Goal: Task Accomplishment & Management: Manage account settings

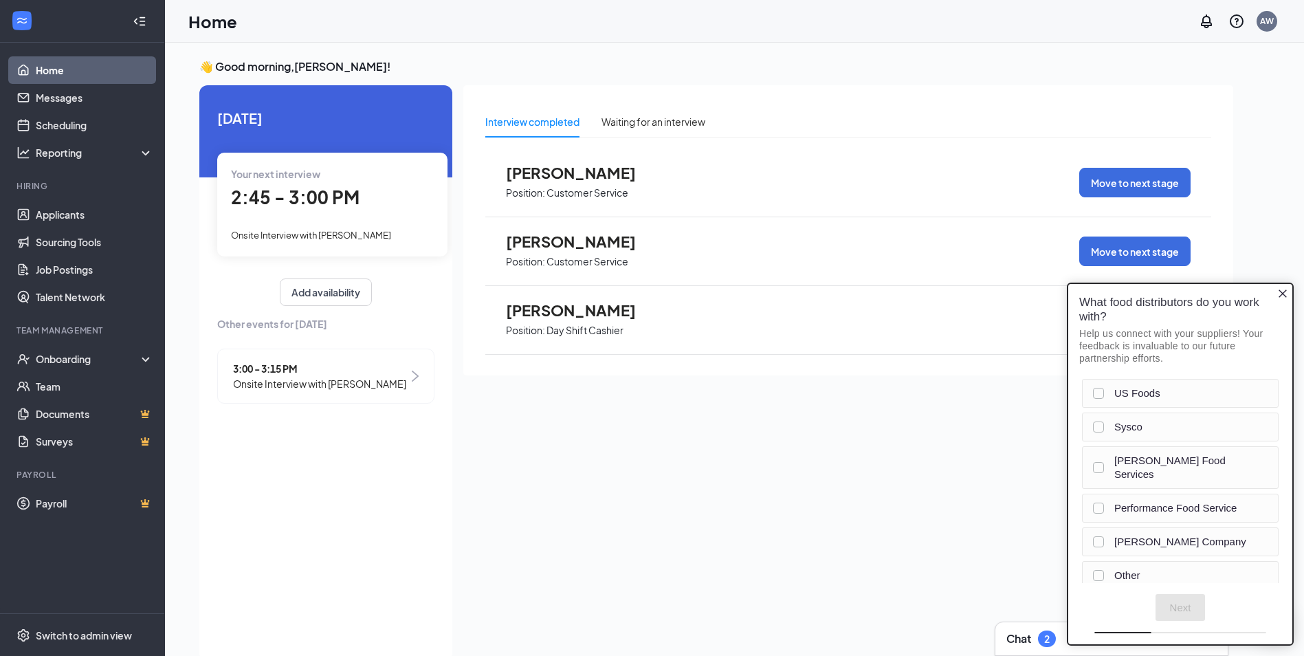
click at [1281, 298] on icon "Close button" at bounding box center [1282, 293] width 11 height 11
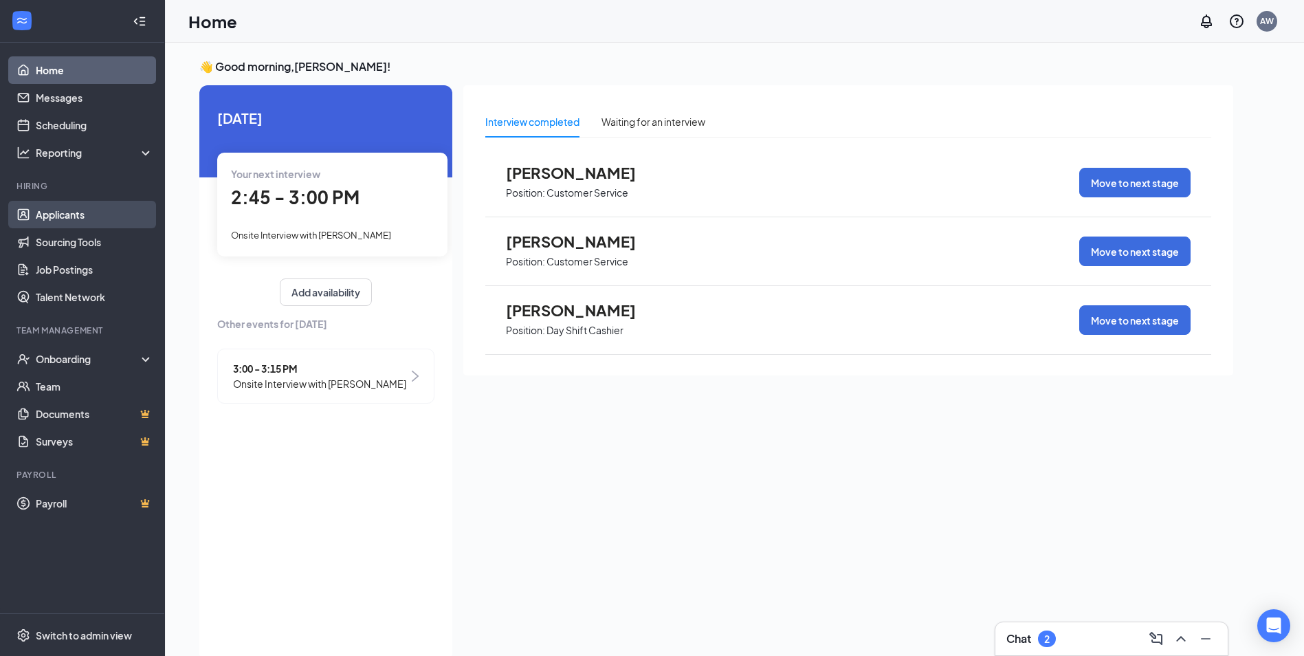
drag, startPoint x: 74, startPoint y: 218, endPoint x: 89, endPoint y: 225, distance: 16.9
click at [74, 218] on link "Applicants" at bounding box center [95, 214] width 118 height 27
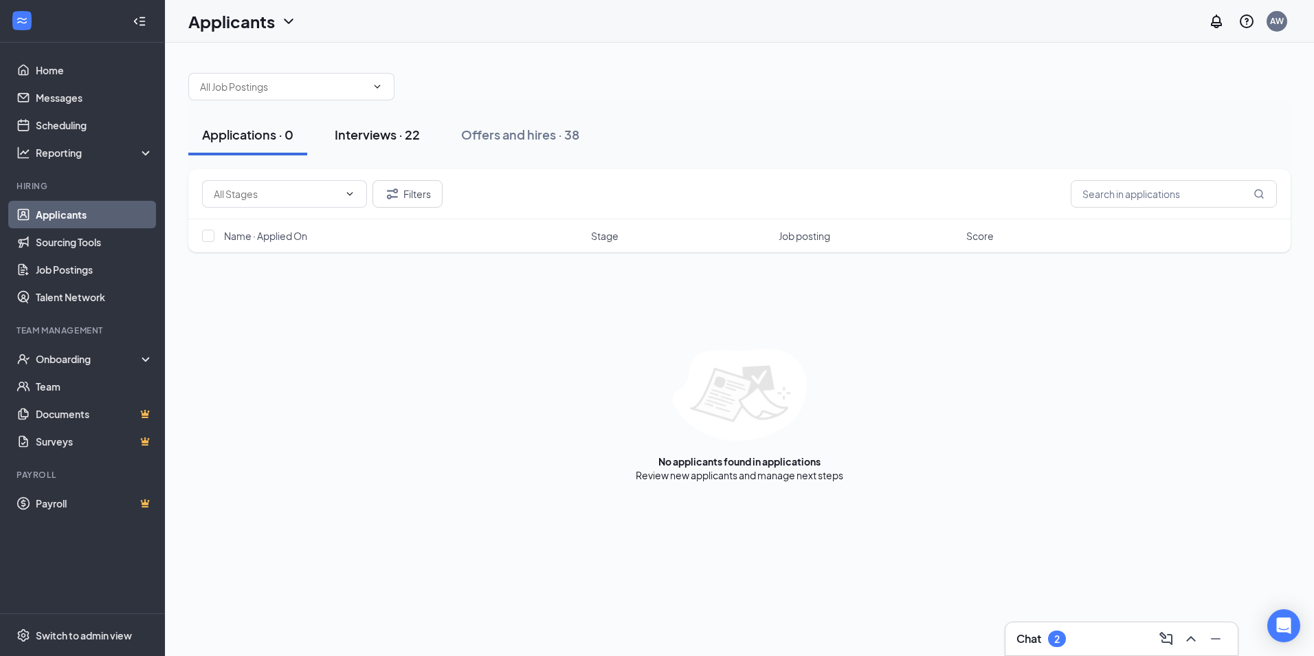
click at [367, 132] on div "Interviews · 22" at bounding box center [377, 134] width 85 height 17
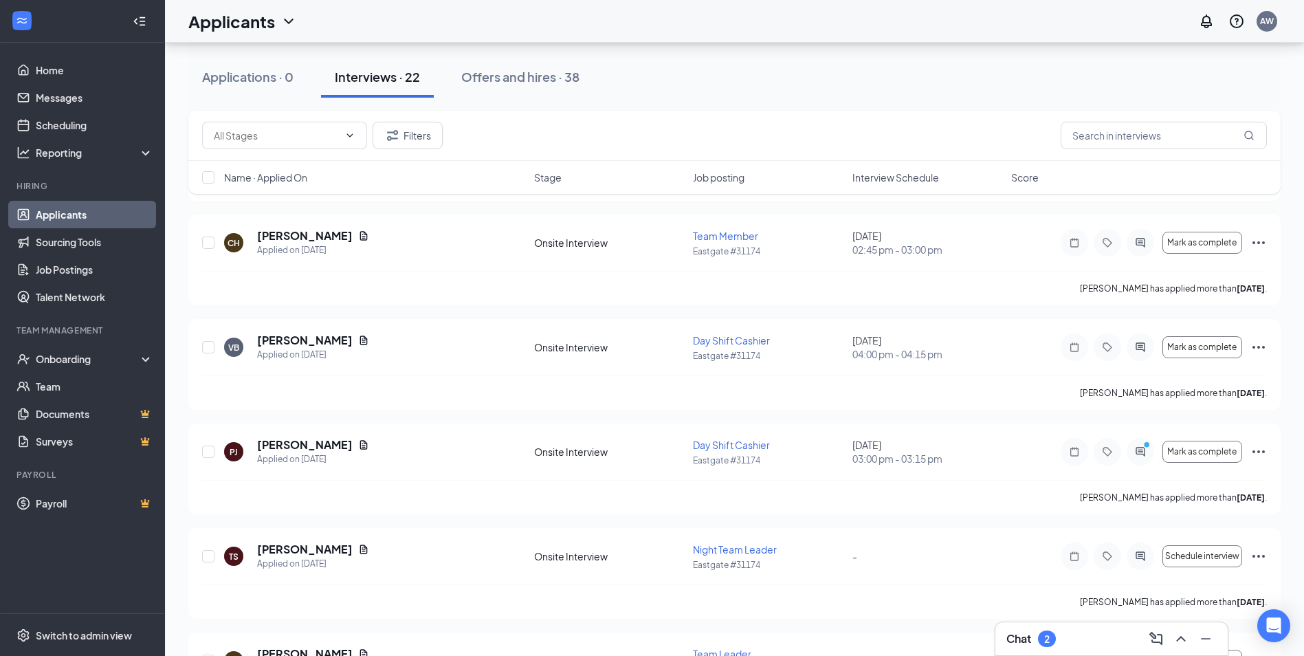
scroll to position [550, 0]
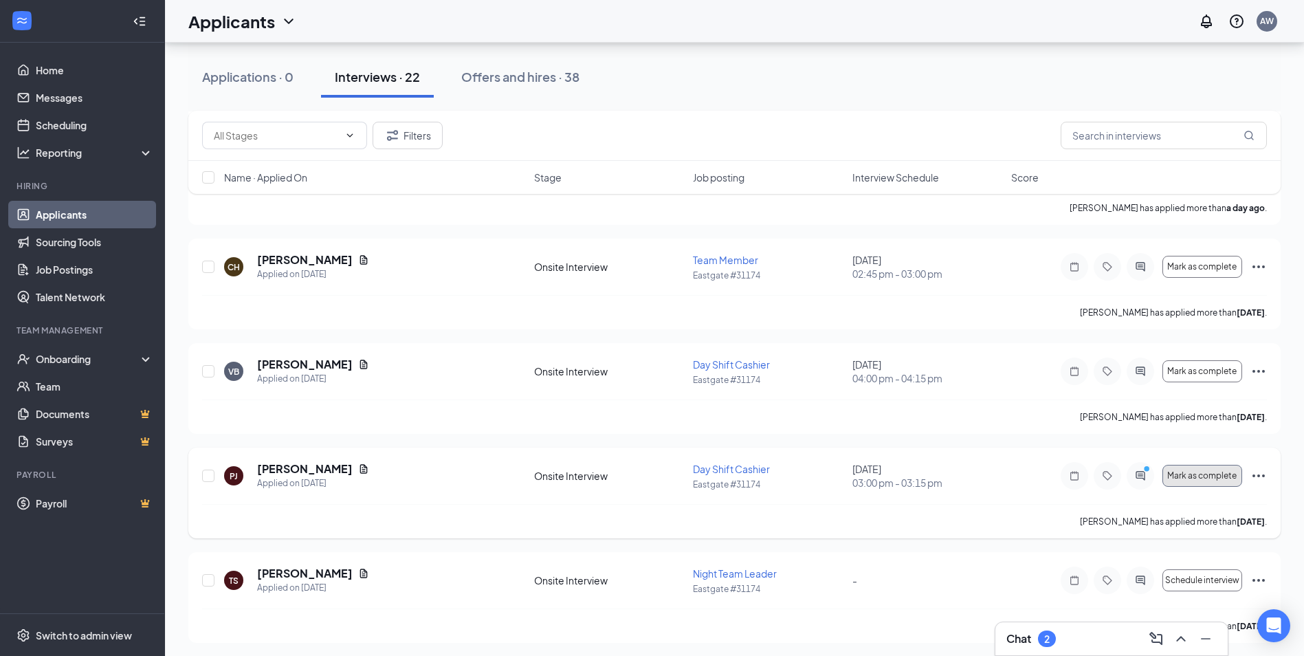
click at [1209, 478] on span "Mark as complete" at bounding box center [1201, 476] width 69 height 10
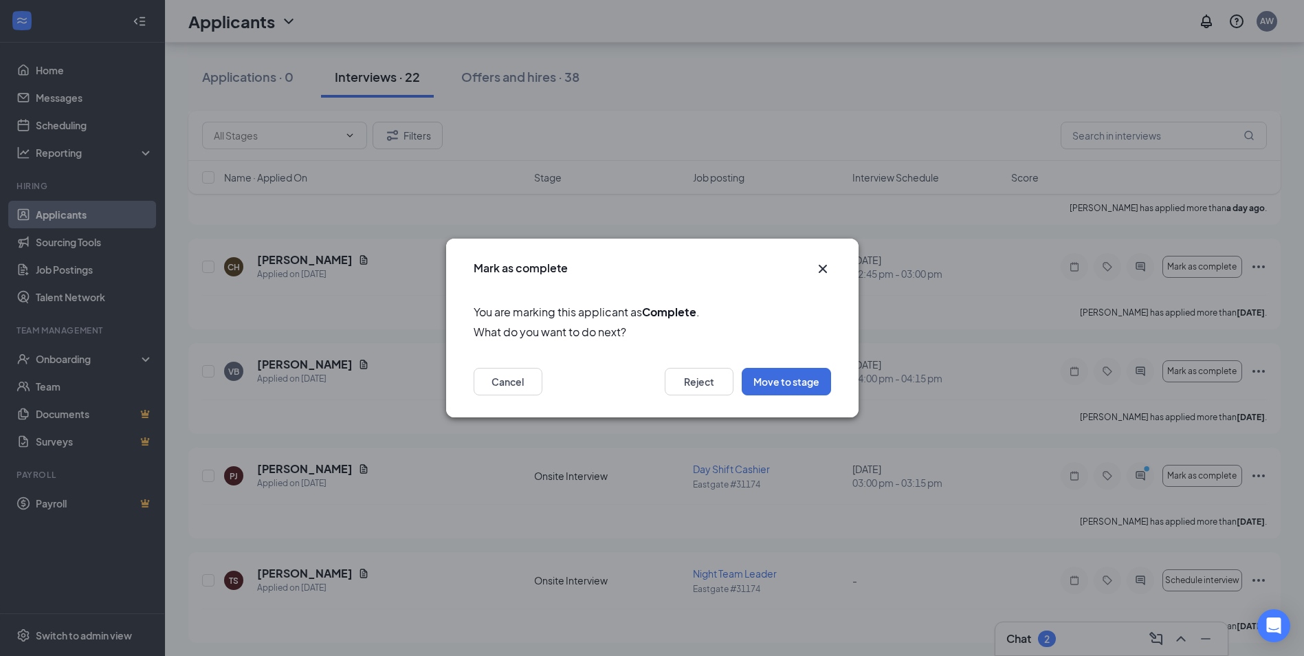
click at [822, 264] on icon "Cross" at bounding box center [823, 269] width 16 height 16
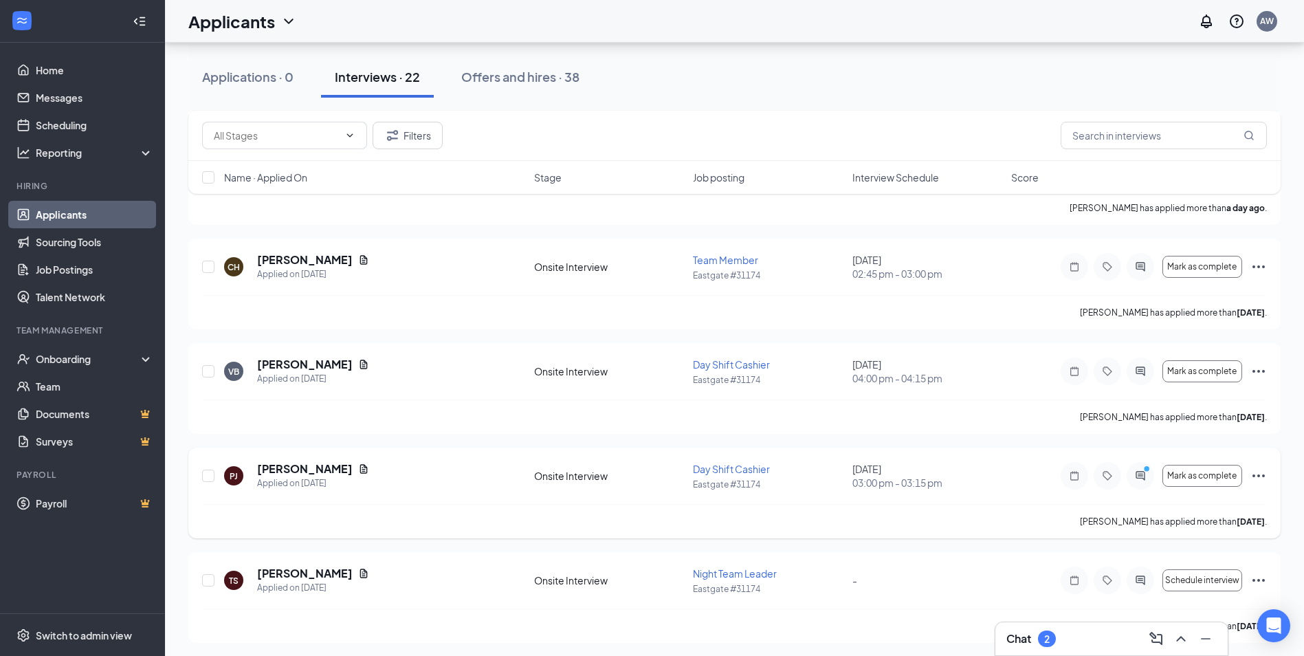
click at [1261, 473] on icon "Ellipses" at bounding box center [1258, 475] width 16 height 16
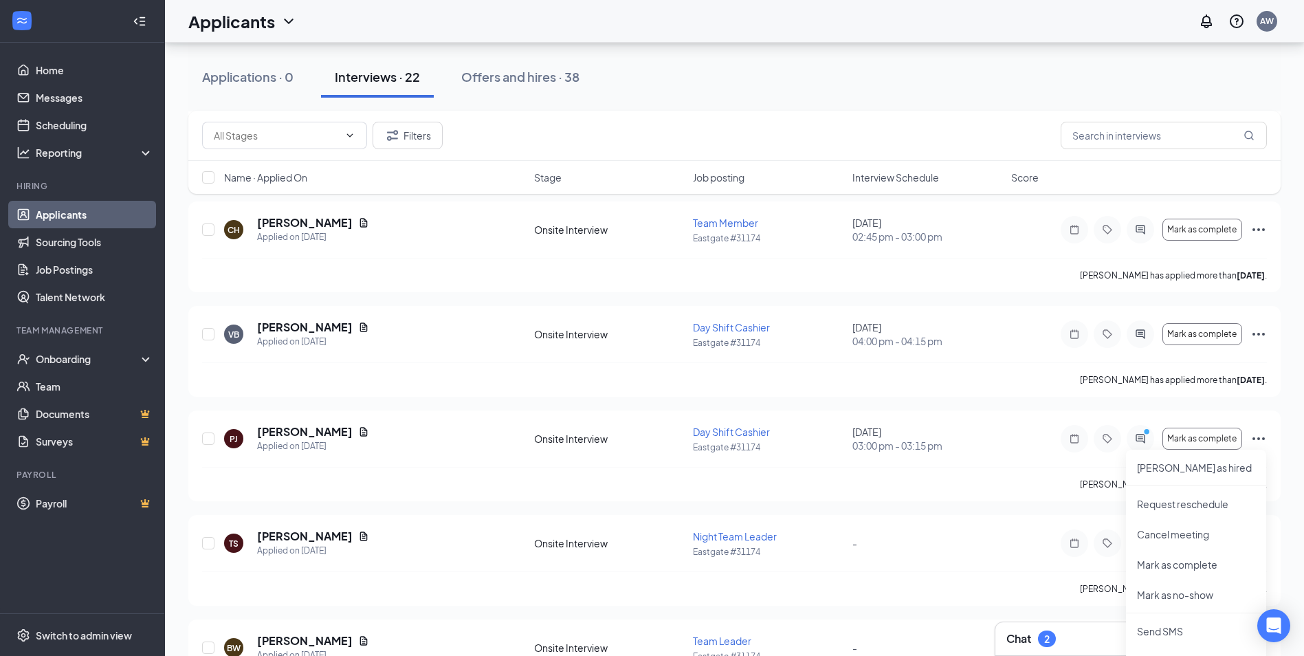
scroll to position [619, 0]
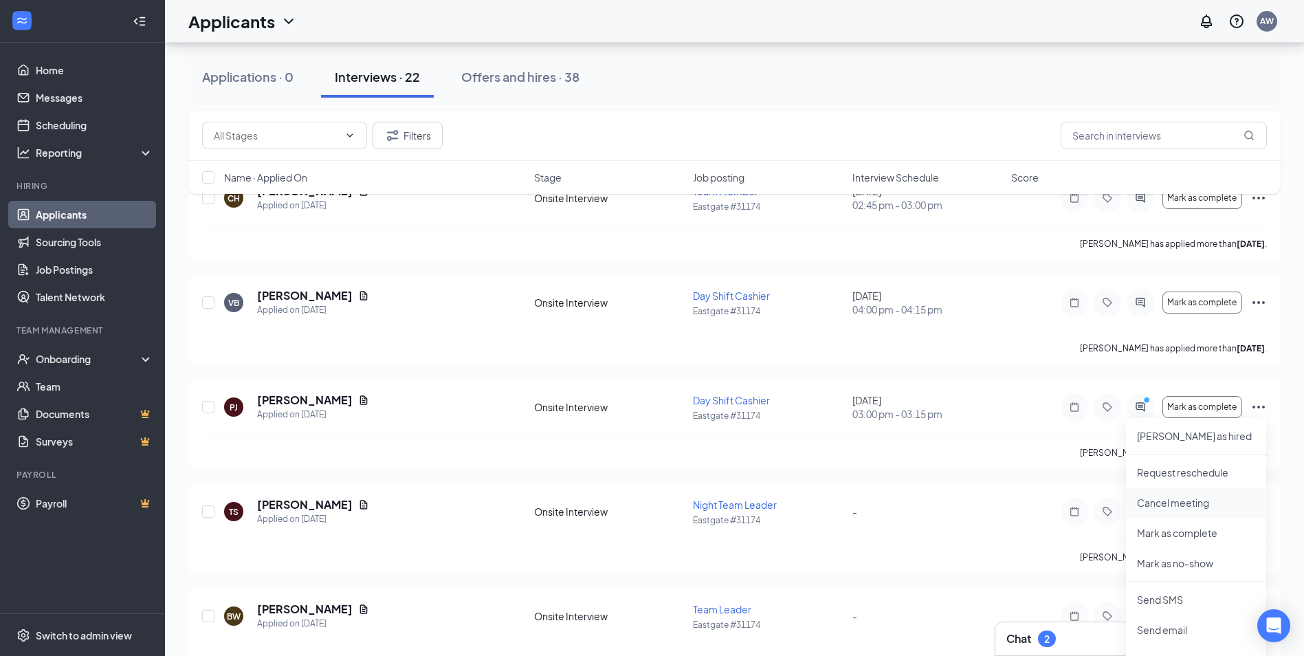
click at [1219, 497] on p "Cancel meeting" at bounding box center [1196, 503] width 118 height 14
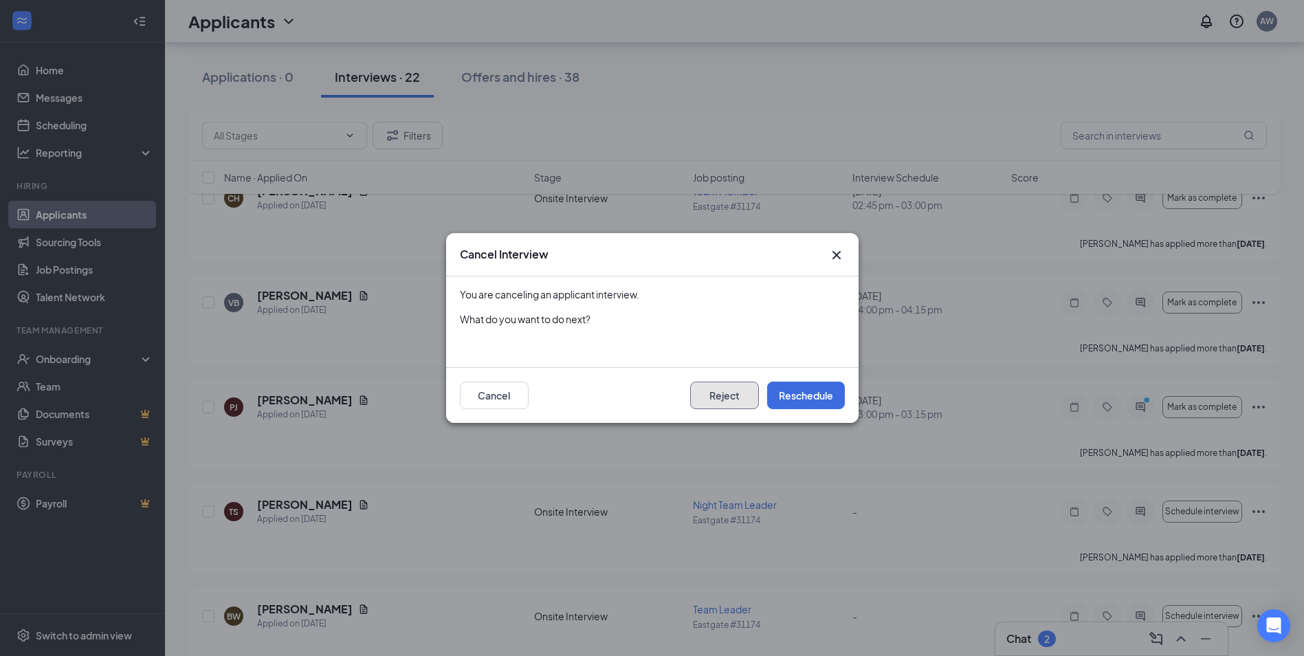
click at [744, 399] on button "Reject" at bounding box center [724, 394] width 69 height 27
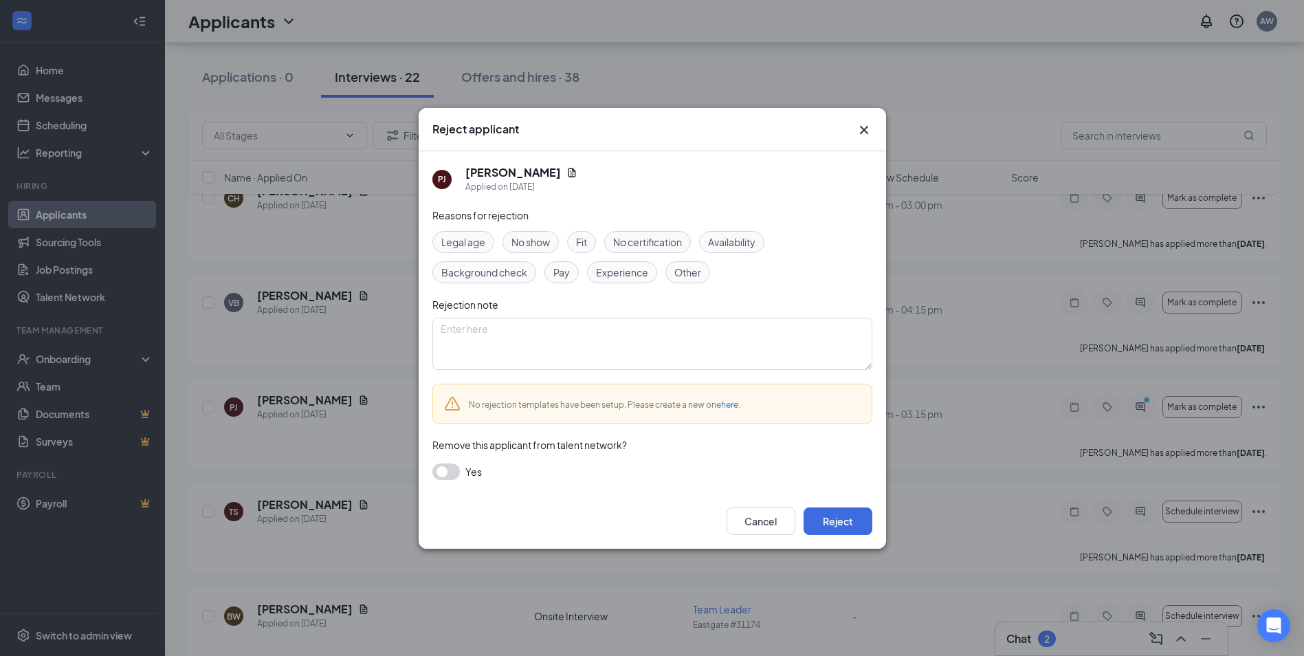
click at [676, 280] on div "Other" at bounding box center [687, 272] width 45 height 22
click at [650, 329] on textarea at bounding box center [652, 344] width 440 height 52
type textarea "applicant cancelled"
click at [851, 527] on button "Reject" at bounding box center [838, 520] width 69 height 27
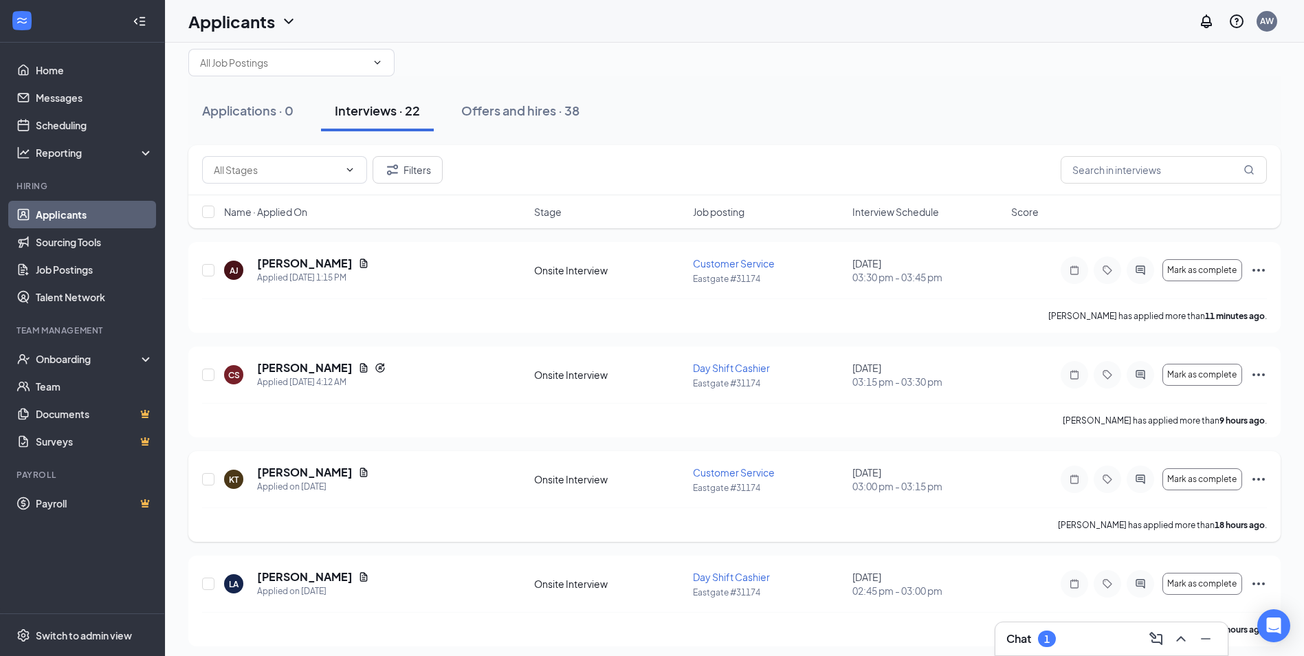
scroll to position [0, 0]
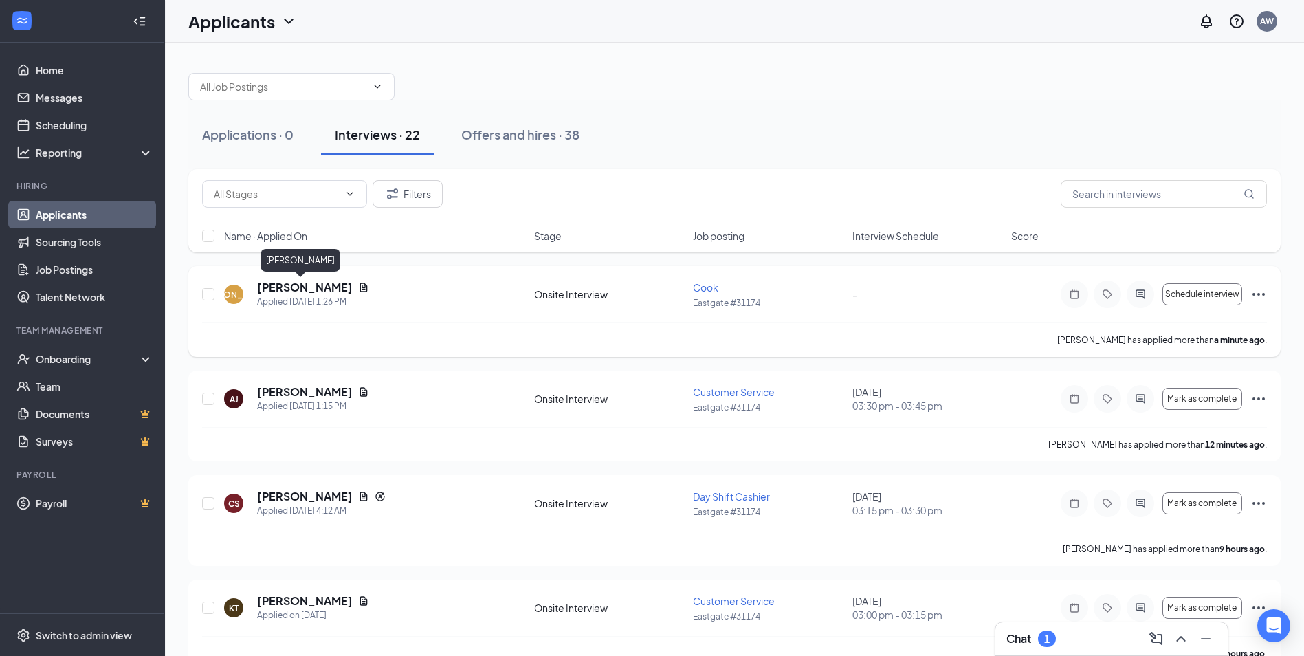
click at [280, 291] on h5 "[PERSON_NAME]" at bounding box center [305, 287] width 96 height 15
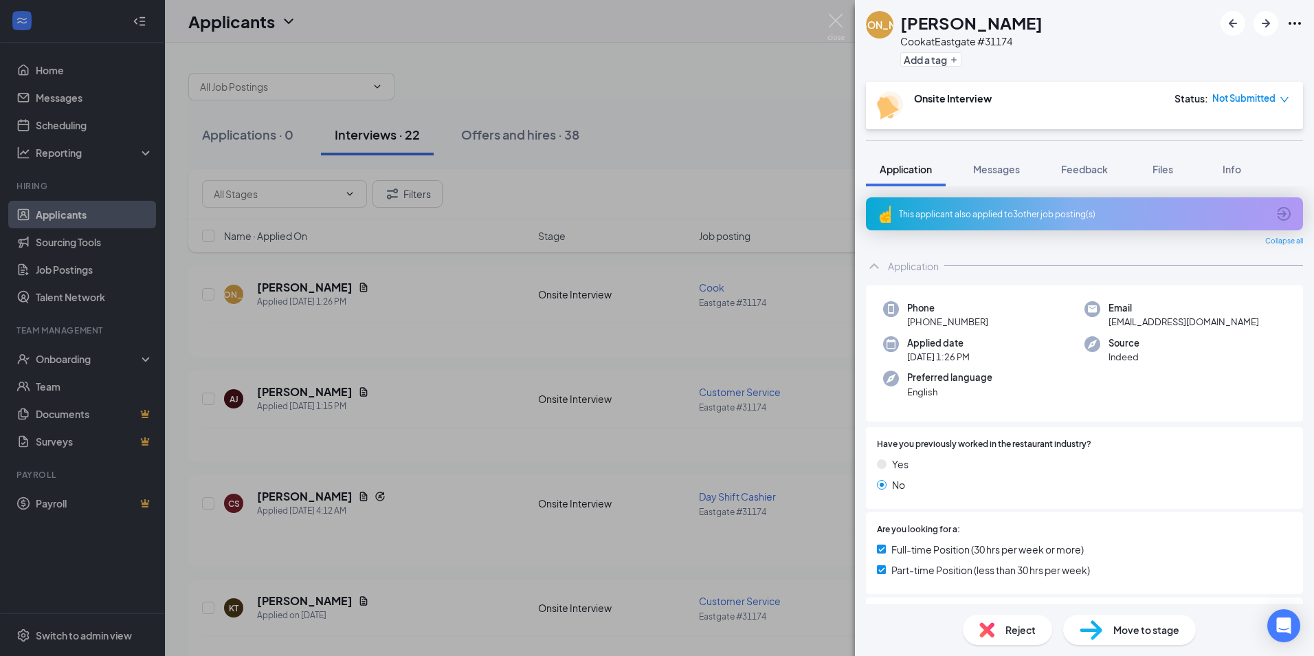
click at [940, 221] on div "This applicant also applied to 3 other job posting(s)" at bounding box center [1084, 213] width 437 height 33
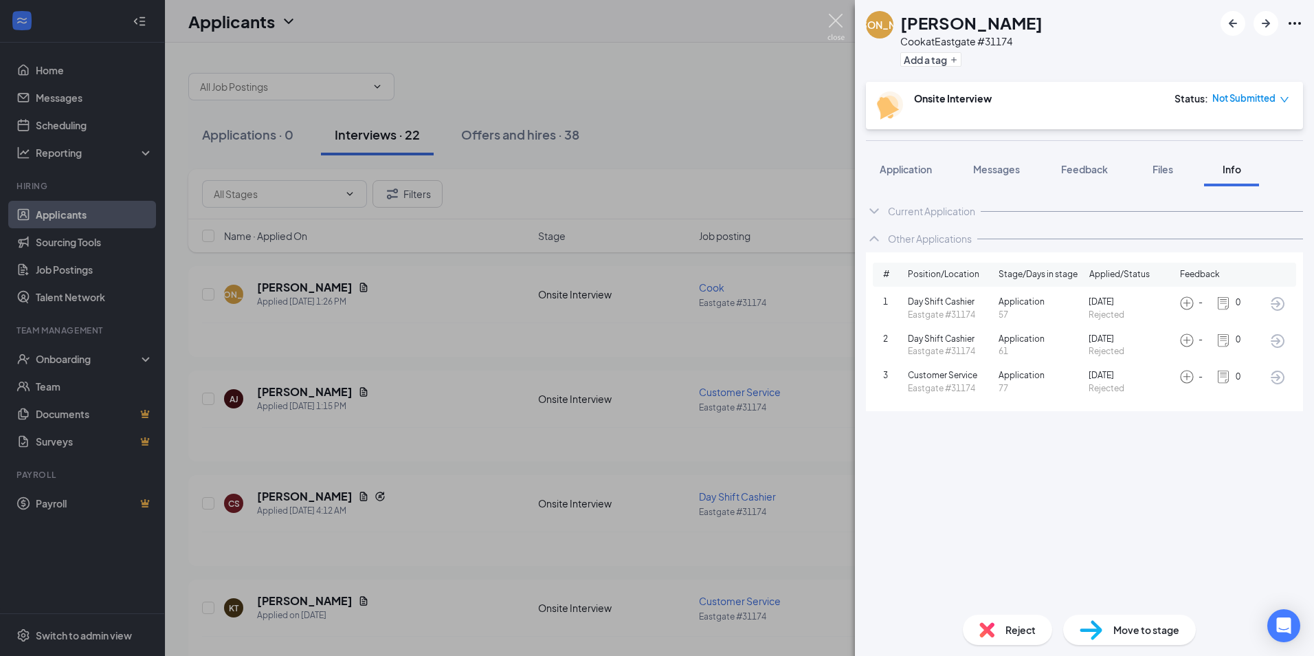
click at [839, 23] on img at bounding box center [836, 27] width 17 height 27
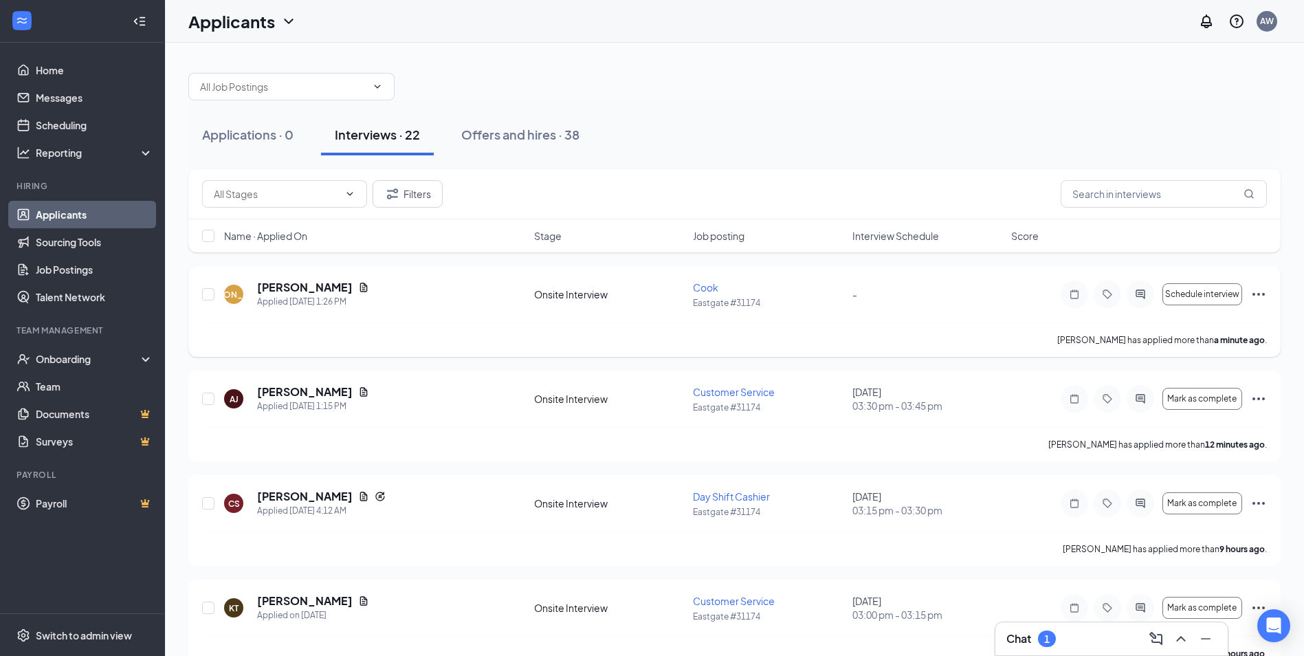
click at [1256, 298] on icon "Ellipses" at bounding box center [1258, 294] width 16 height 16
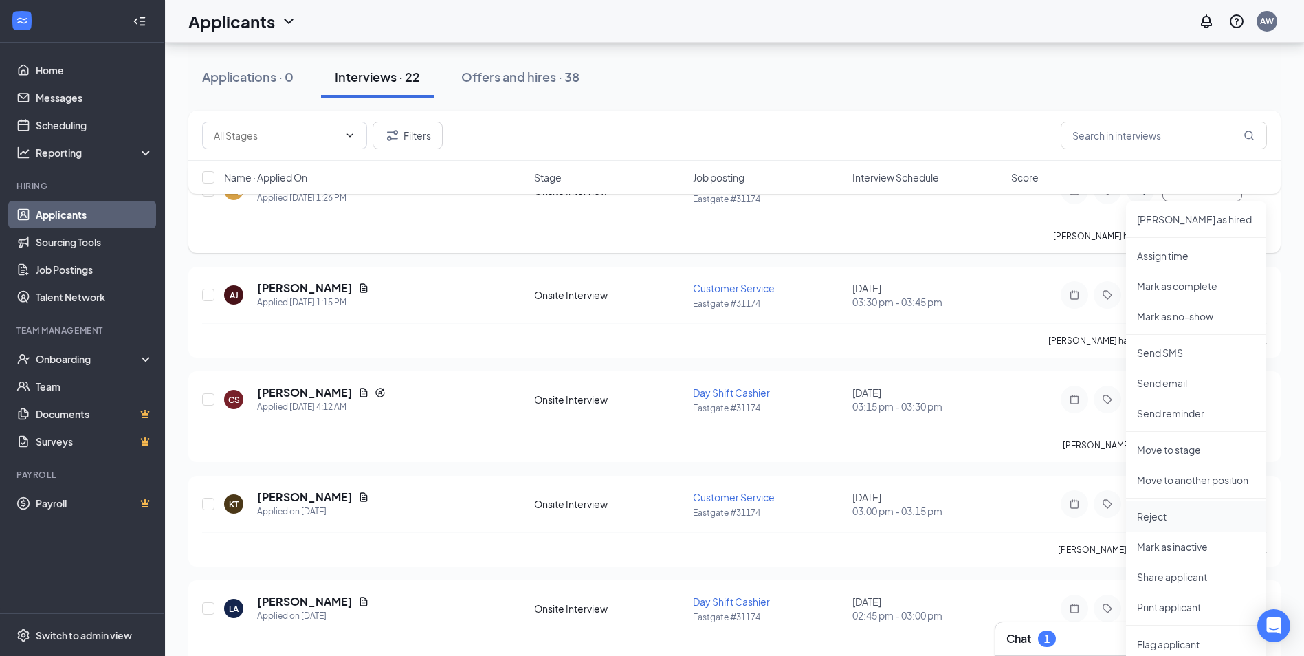
scroll to position [137, 0]
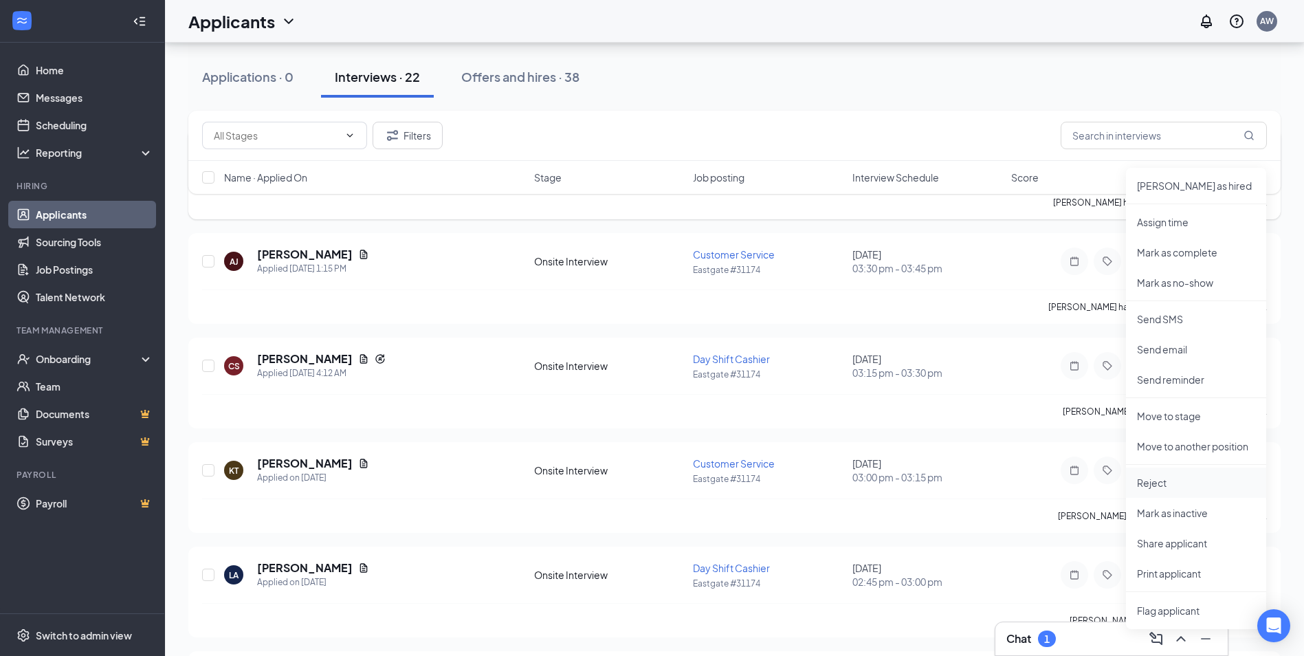
click at [1154, 485] on p "Reject" at bounding box center [1196, 483] width 118 height 14
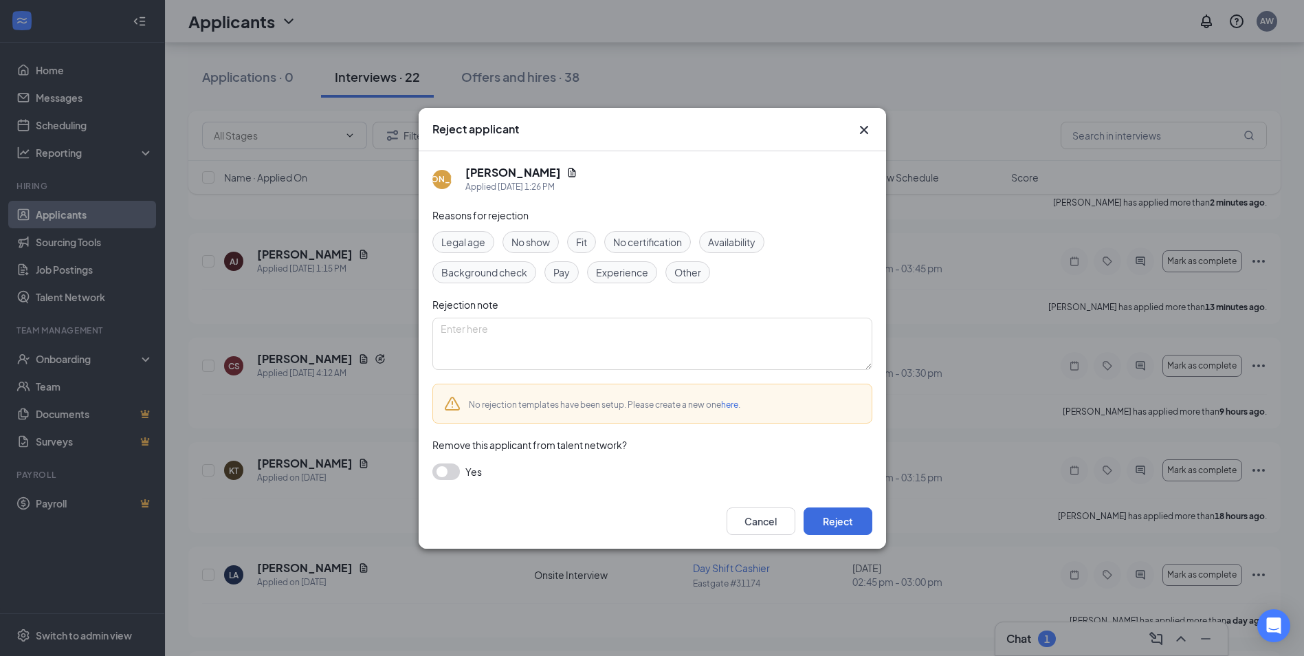
click at [678, 273] on span "Other" at bounding box center [687, 272] width 27 height 15
click at [667, 331] on textarea at bounding box center [652, 344] width 440 height 52
type textarea "multiple application rejections"
click at [443, 468] on button "button" at bounding box center [445, 471] width 27 height 16
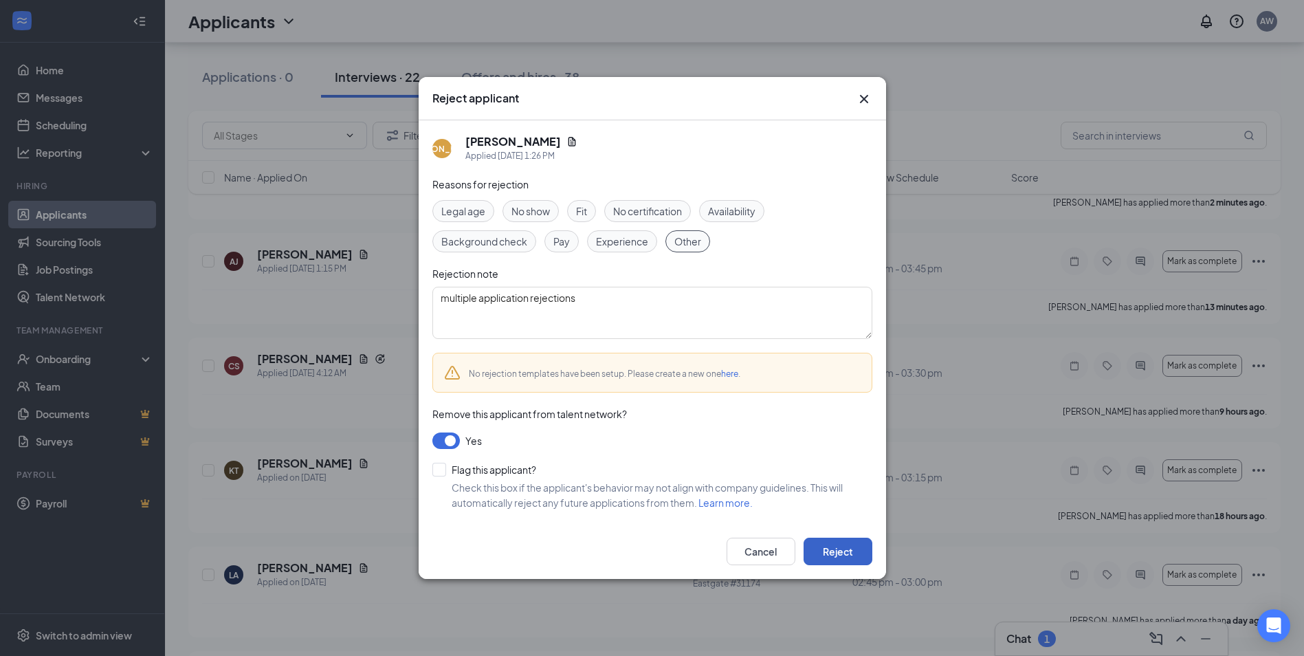
click at [842, 545] on button "Reject" at bounding box center [838, 551] width 69 height 27
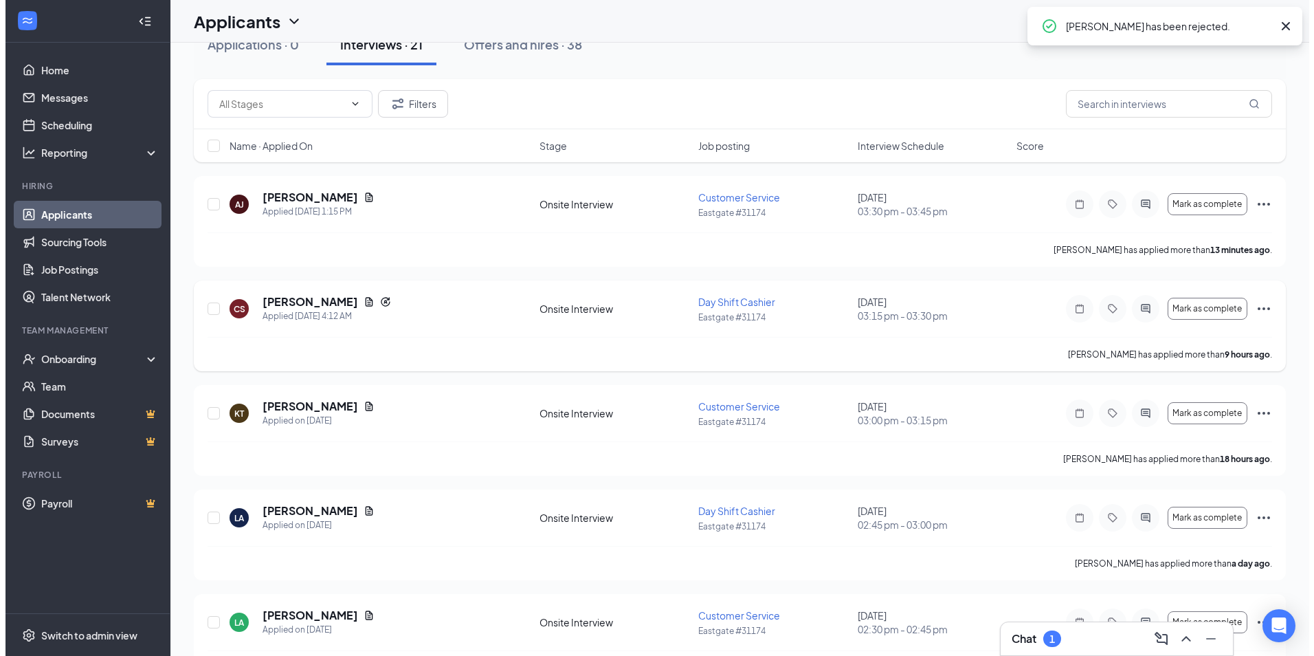
scroll to position [0, 0]
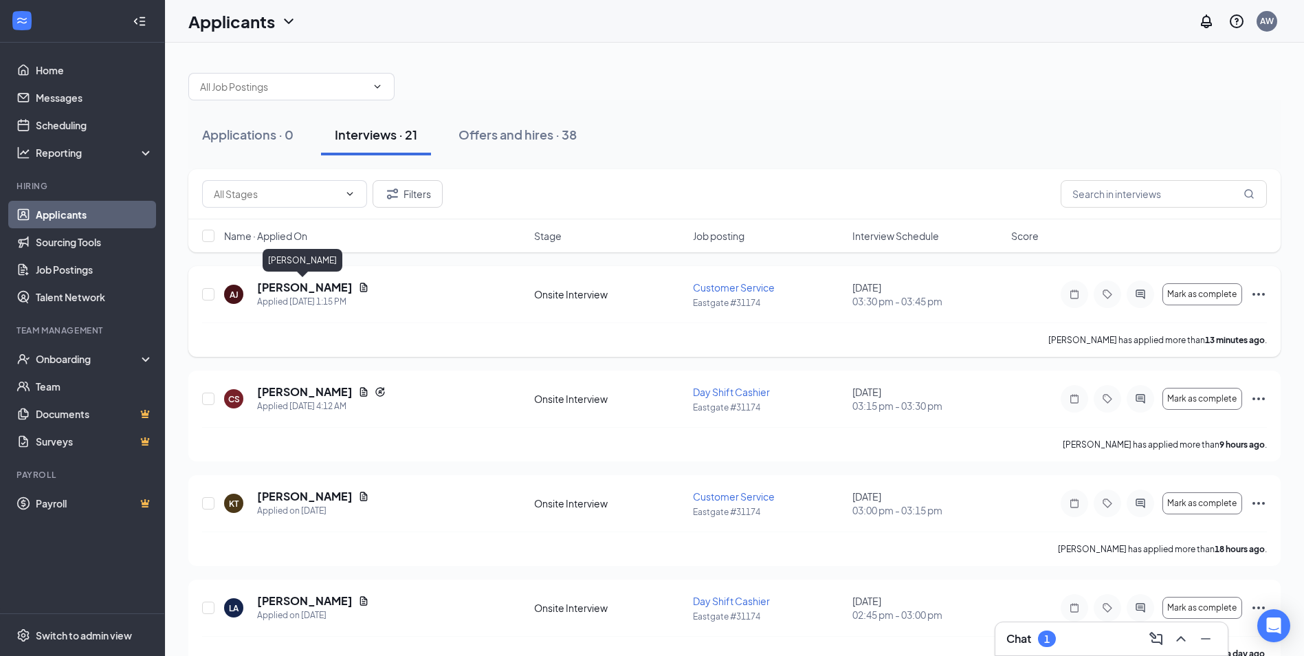
click at [279, 291] on h5 "[PERSON_NAME]" at bounding box center [305, 287] width 96 height 15
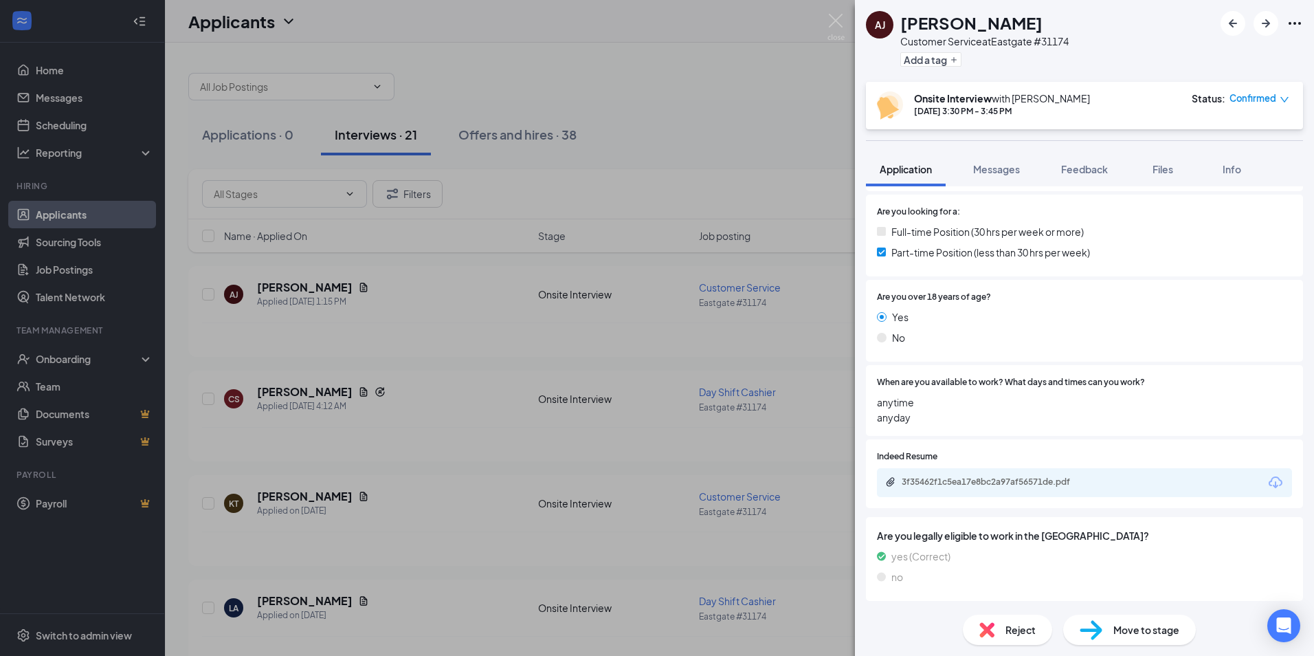
scroll to position [280, 0]
click at [1003, 480] on div "3f35462f1c5ea17e8bc2a97af56571de.pdf" at bounding box center [998, 481] width 192 height 11
click at [836, 18] on img at bounding box center [836, 27] width 17 height 27
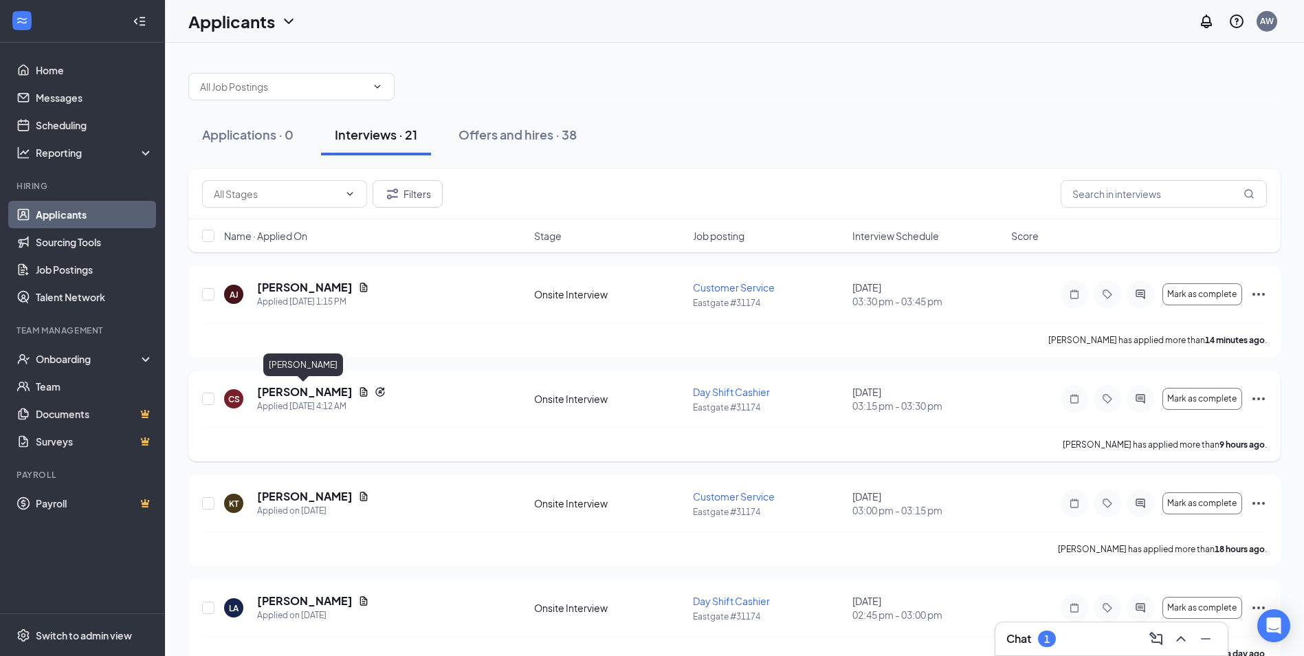
click at [276, 397] on h5 "[PERSON_NAME]" at bounding box center [305, 391] width 96 height 15
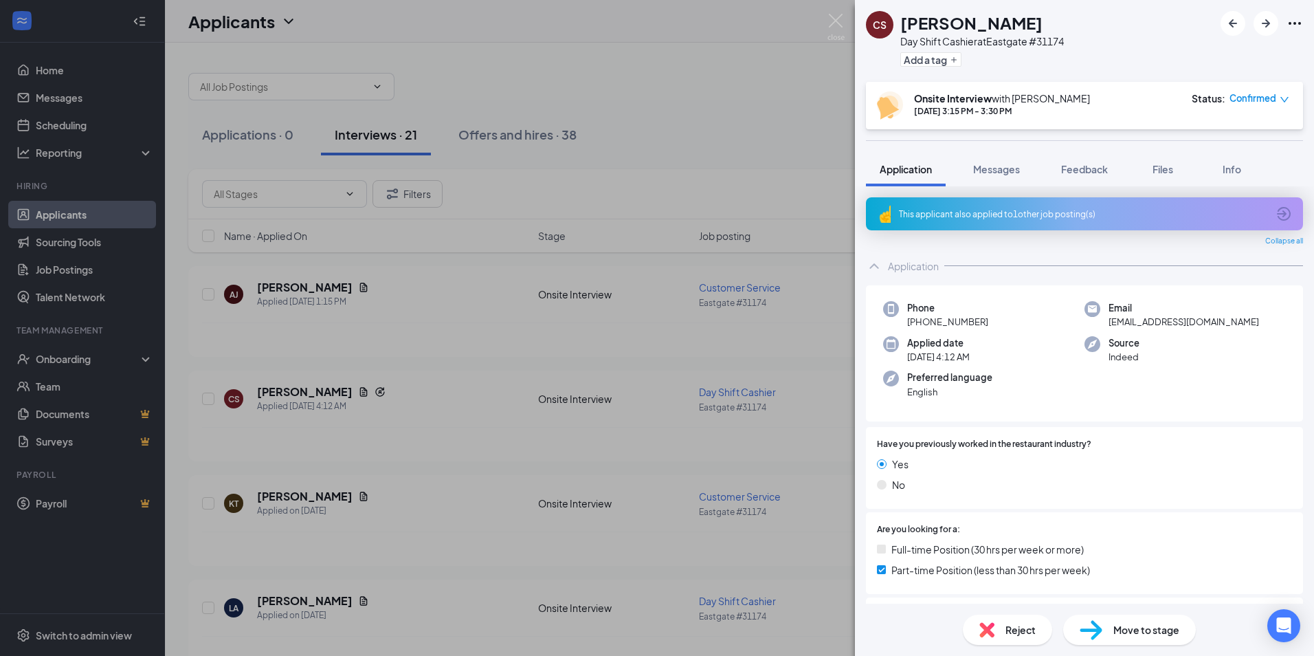
click at [955, 219] on div "This applicant also applied to 1 other job posting(s)" at bounding box center [1083, 214] width 368 height 12
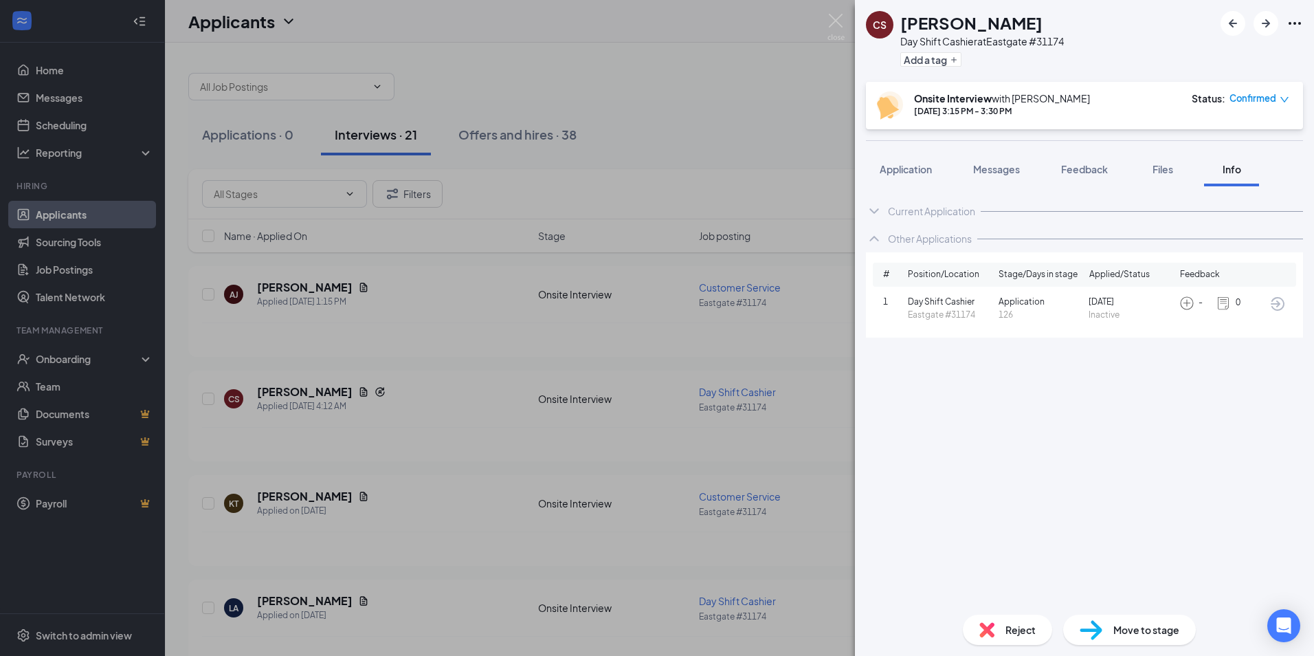
click at [905, 210] on div "Current Application" at bounding box center [931, 211] width 87 height 14
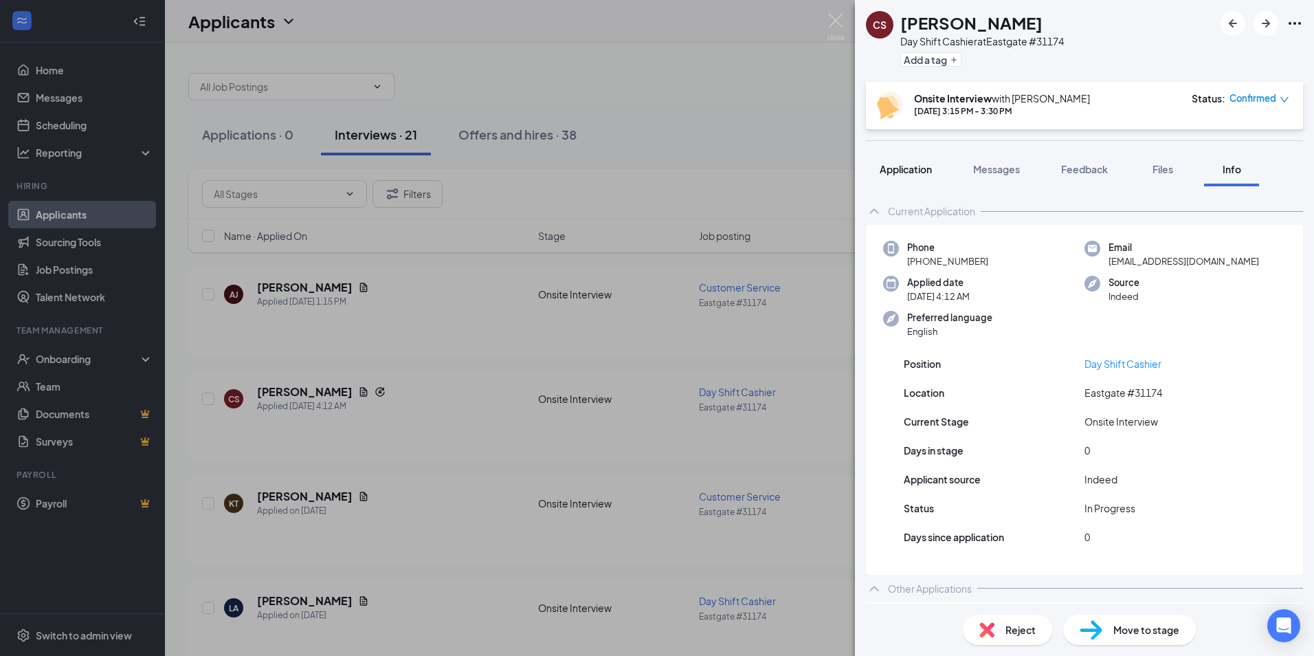
click at [904, 175] on span "Application" at bounding box center [906, 169] width 52 height 12
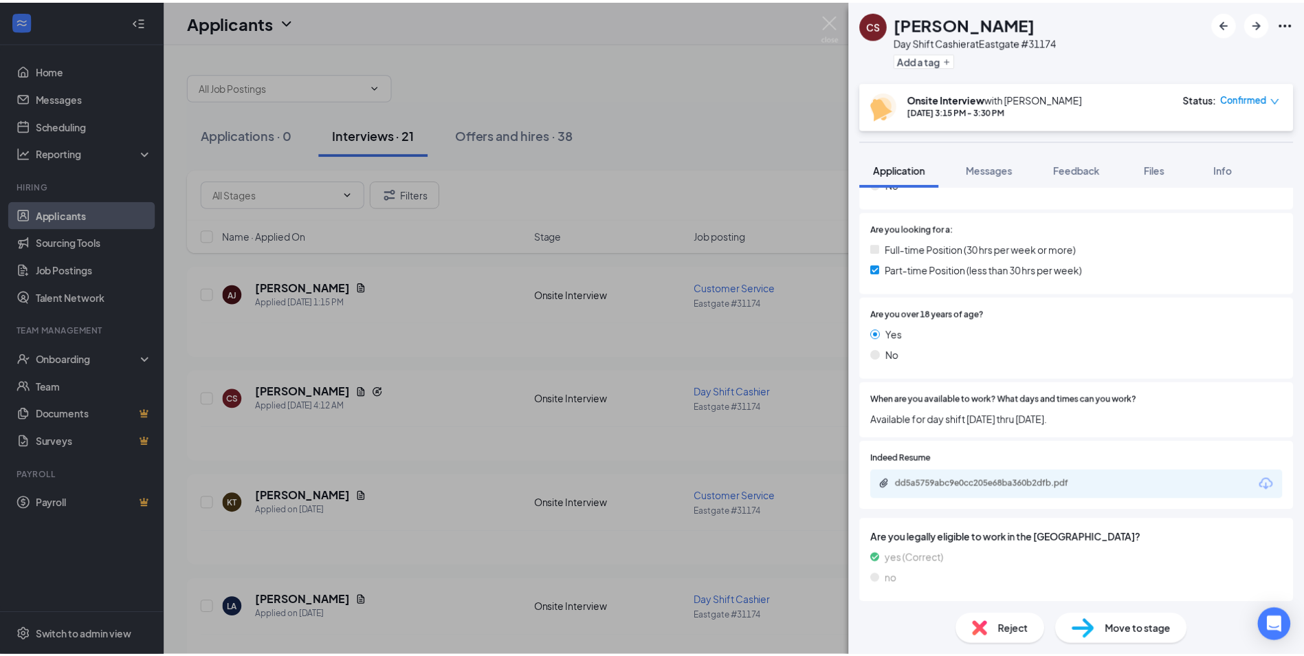
scroll to position [303, 0]
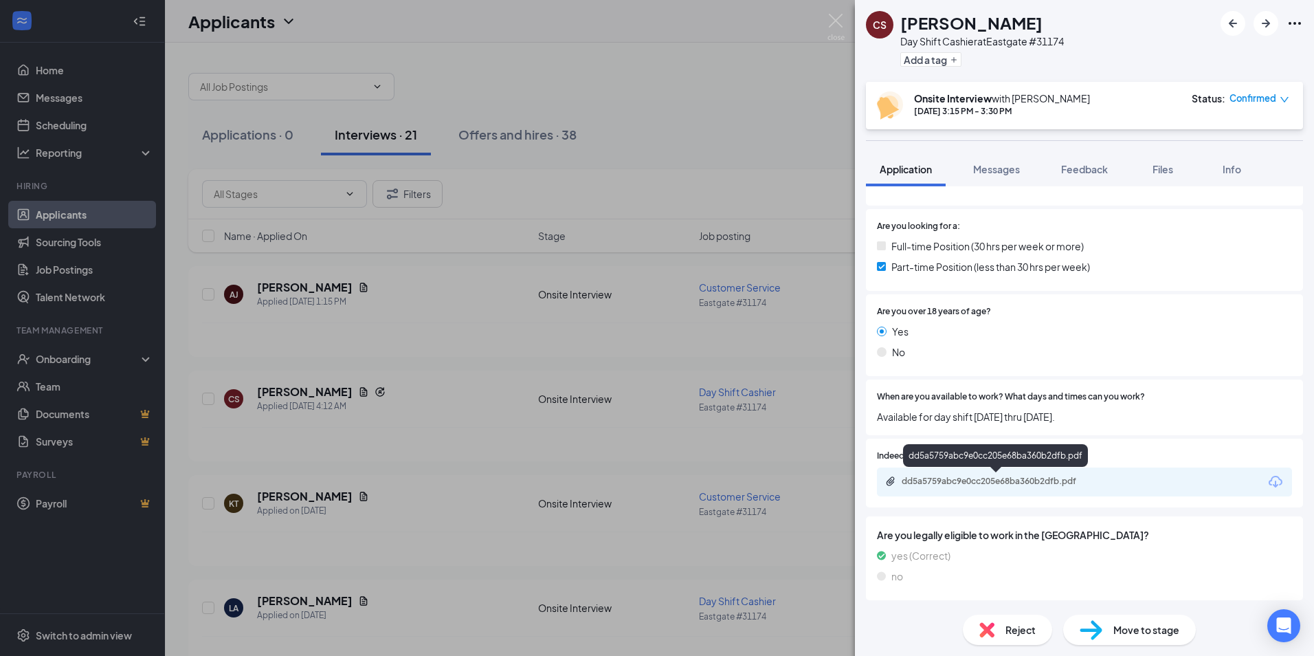
click at [975, 479] on div "dd5a5759abc9e0cc205e68ba360b2dfb.pdf" at bounding box center [998, 481] width 192 height 11
click at [837, 25] on img at bounding box center [836, 27] width 17 height 27
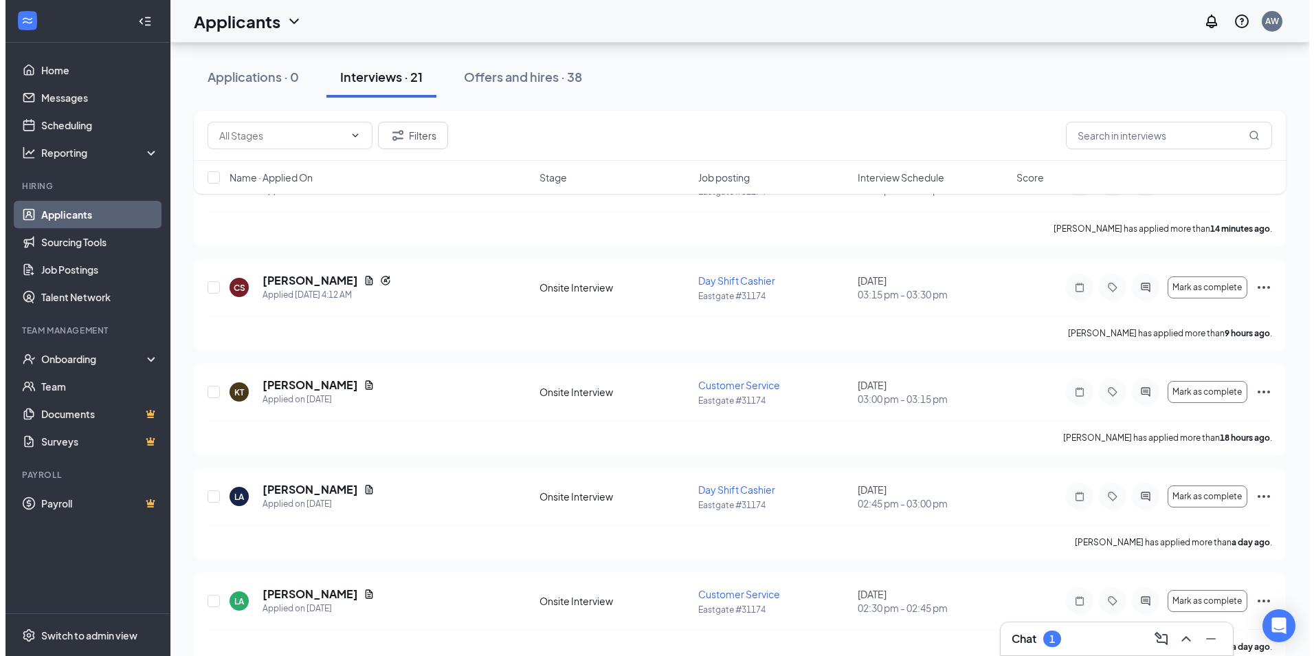
scroll to position [206, 0]
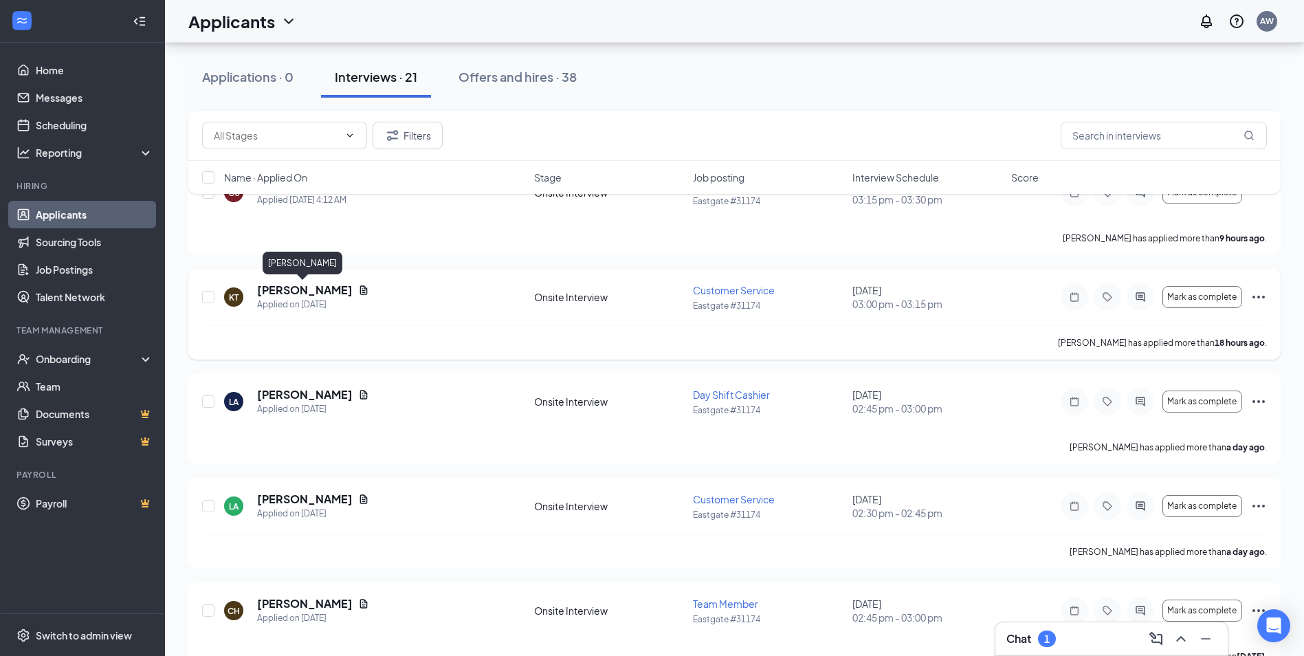
click at [309, 291] on h5 "[PERSON_NAME]" at bounding box center [305, 289] width 96 height 15
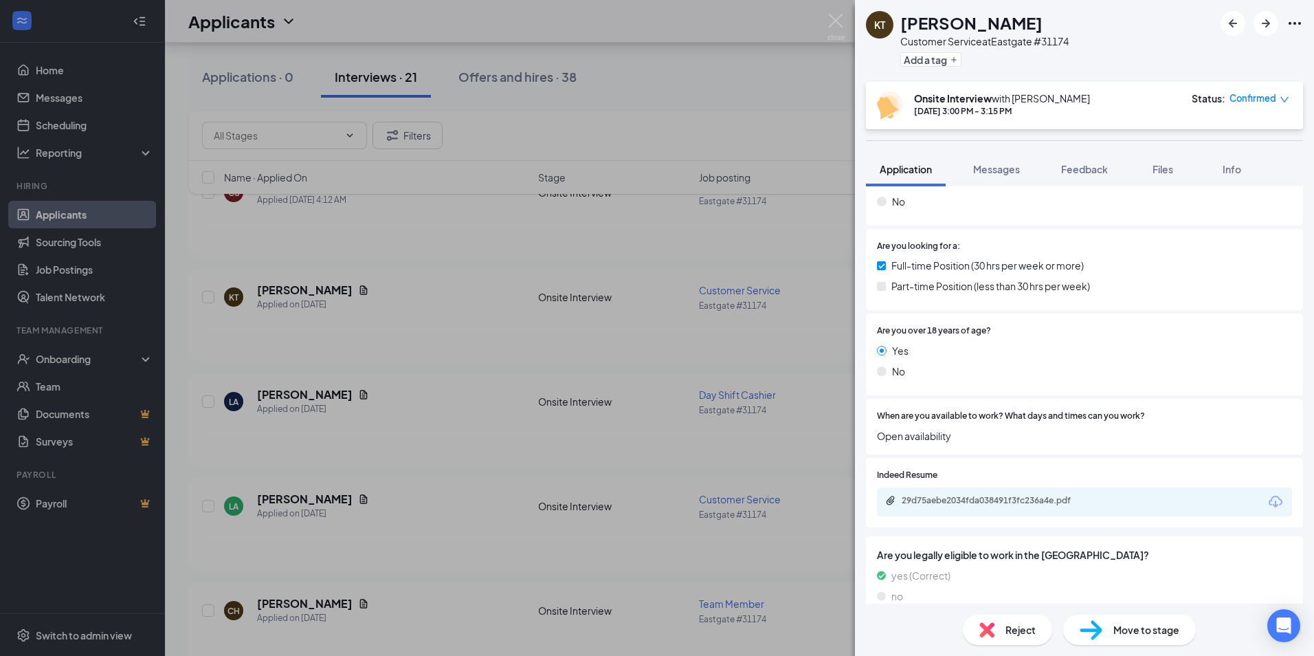
scroll to position [265, 0]
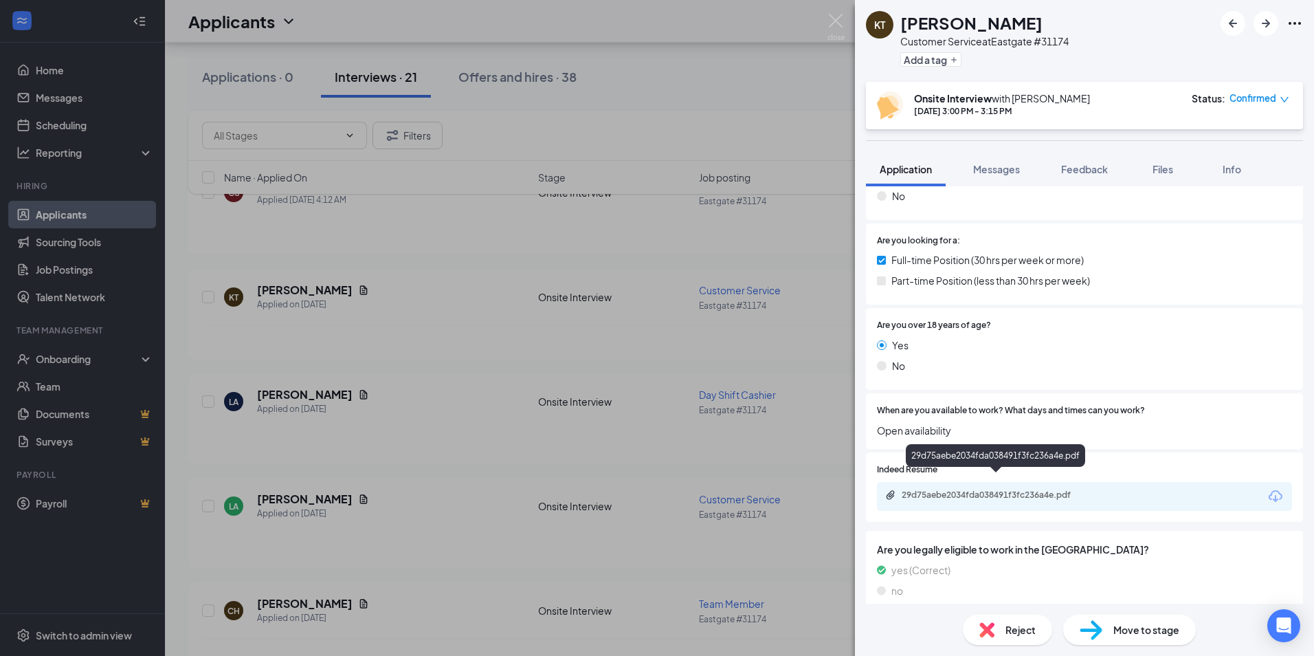
click at [973, 489] on div "29d75aebe2034fda038491f3fc236a4e.pdf" at bounding box center [996, 495] width 223 height 13
click at [836, 21] on img at bounding box center [836, 27] width 17 height 27
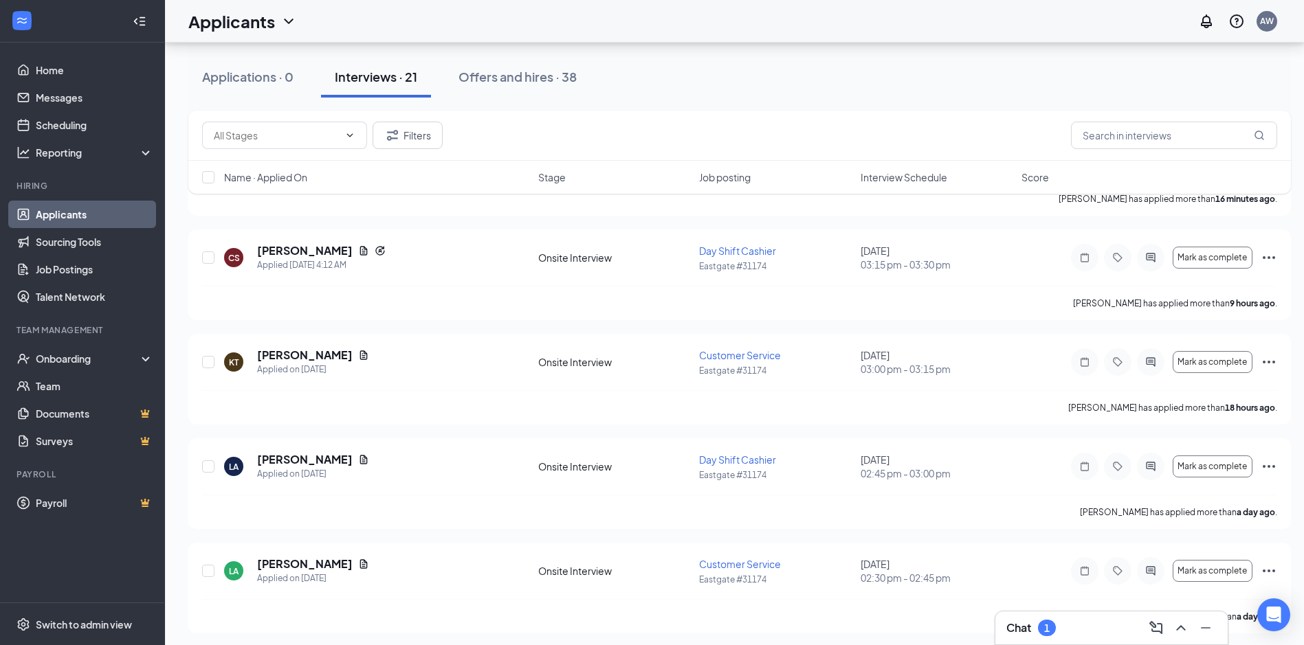
scroll to position [99, 0]
